Goal: Transaction & Acquisition: Purchase product/service

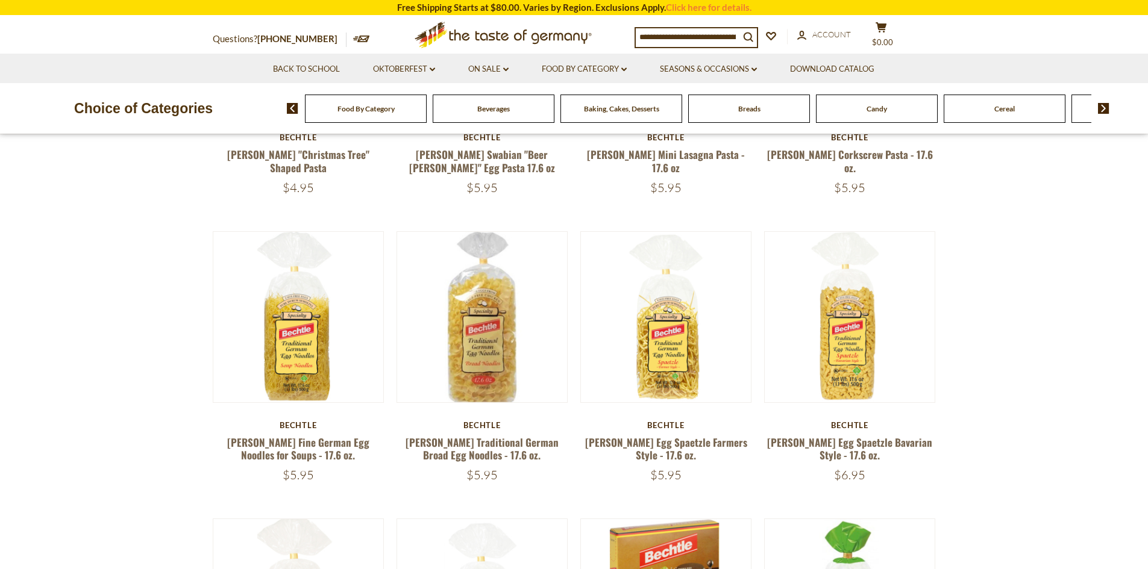
scroll to position [361, 0]
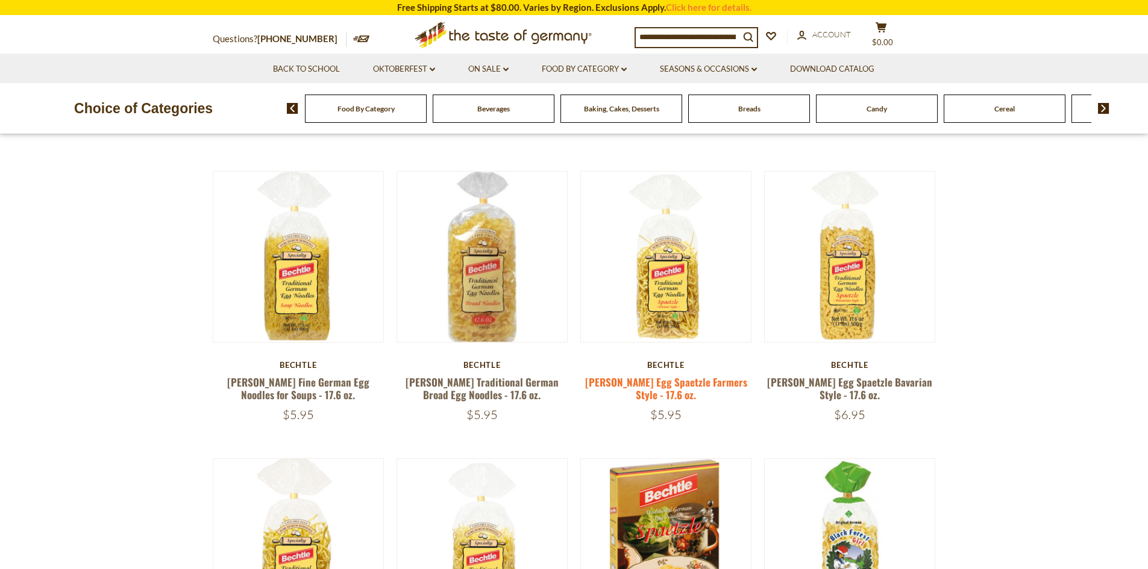
click at [663, 389] on link "[PERSON_NAME] Egg Spaetzle Farmers Style - 17.6 oz." at bounding box center [666, 389] width 162 height 28
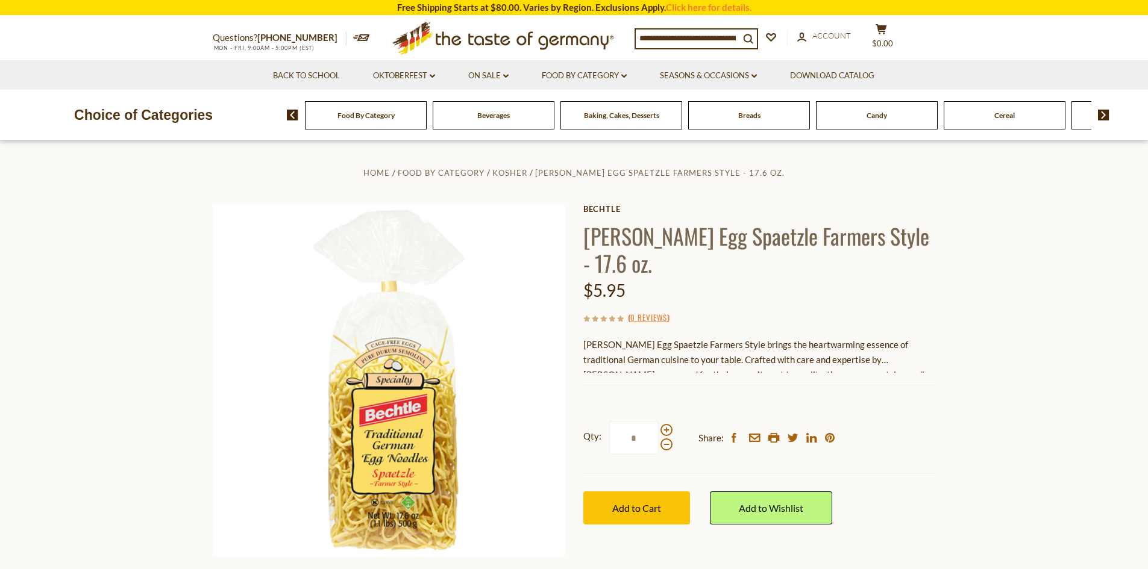
click at [925, 337] on div "Bechtle Egg Spaetzle Farmers Style brings the heartwarming essence of tradition…" at bounding box center [759, 355] width 352 height 36
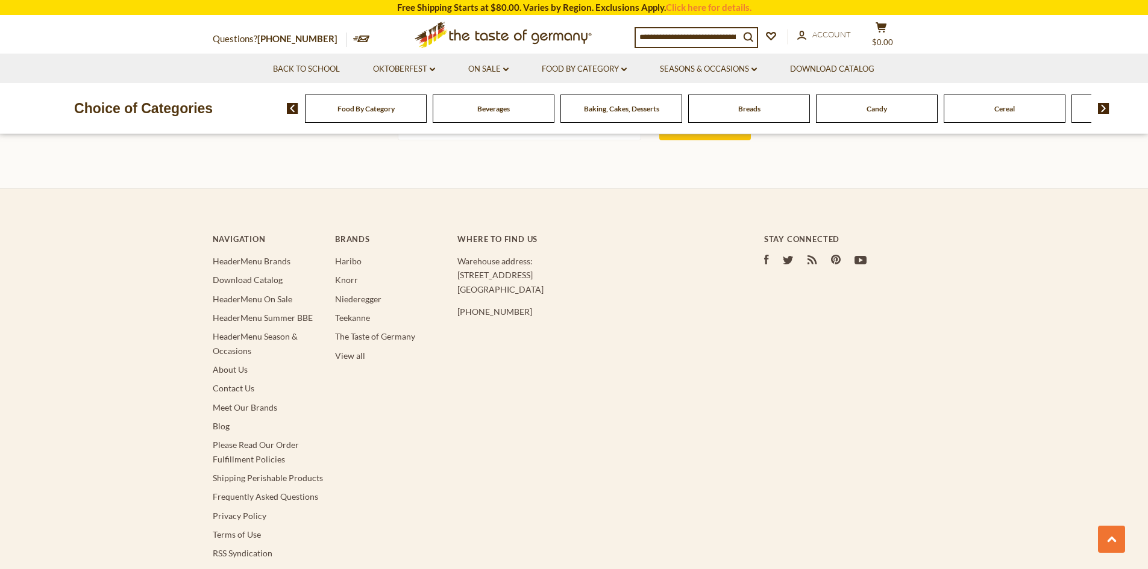
scroll to position [1506, 0]
